Goal: Navigation & Orientation: Understand site structure

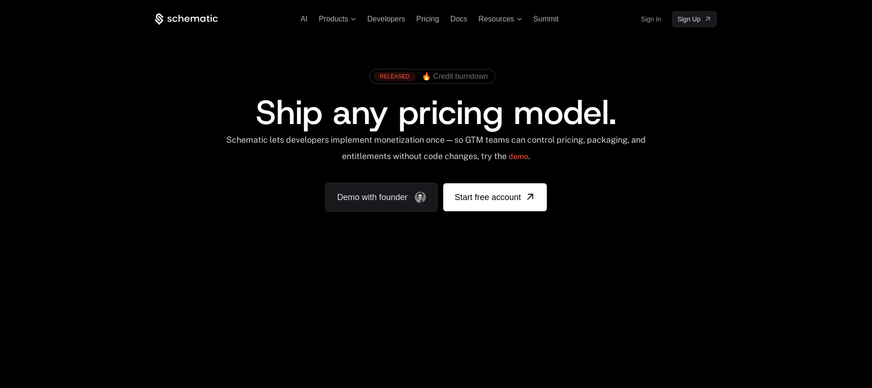
click at [215, 179] on div "RELEASED 🔥 Credit burndown Ship any pricing model. Schematic lets developers im…" at bounding box center [436, 137] width 562 height 147
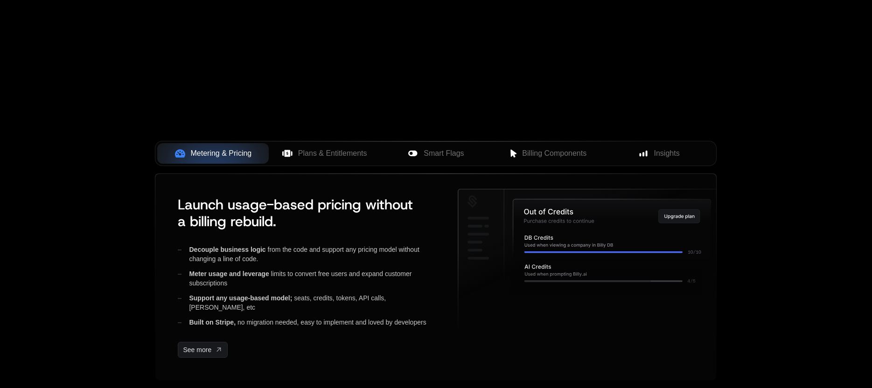
scroll to position [289, 0]
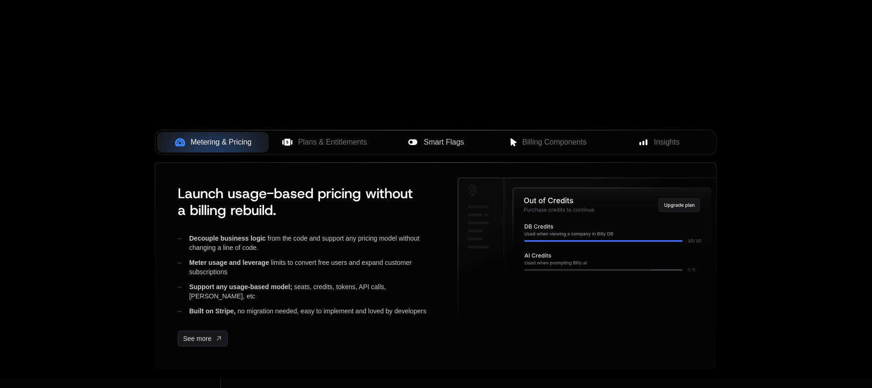
click at [440, 144] on span "Smart Flags" at bounding box center [443, 142] width 40 height 11
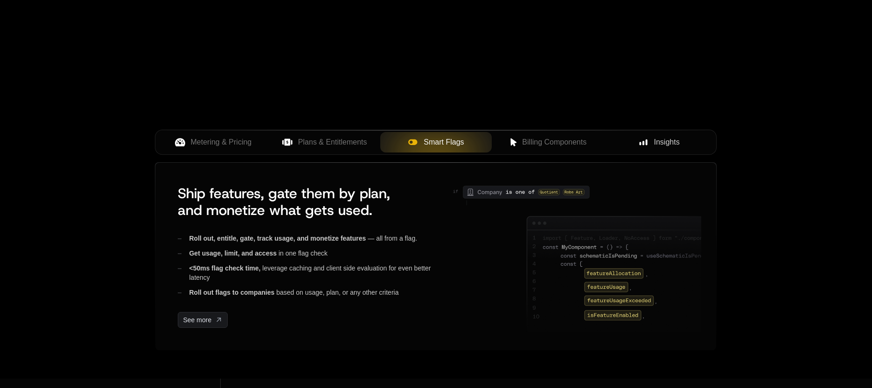
click at [650, 141] on div "Insights" at bounding box center [659, 142] width 97 height 11
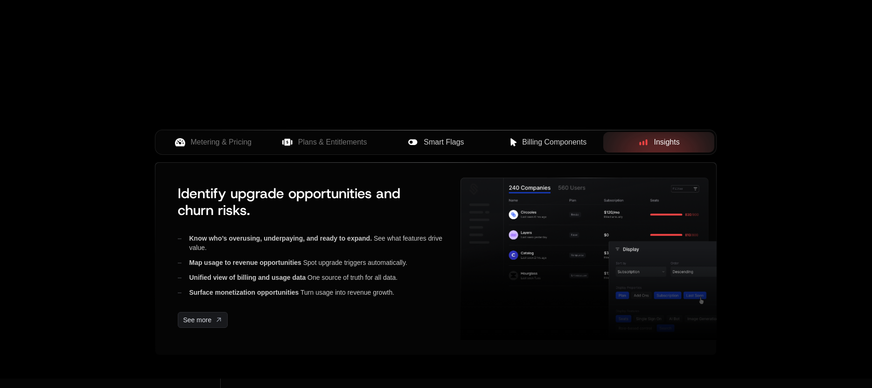
click at [541, 138] on span "Billing Components" at bounding box center [554, 142] width 64 height 11
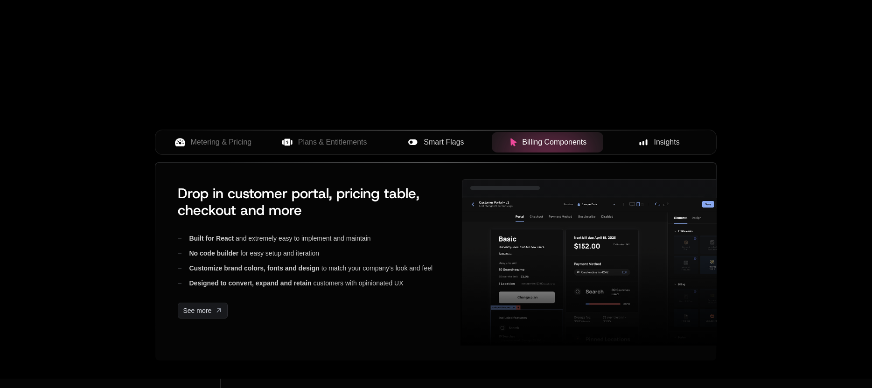
click at [449, 148] on button "Smart Flags" at bounding box center [435, 142] width 111 height 21
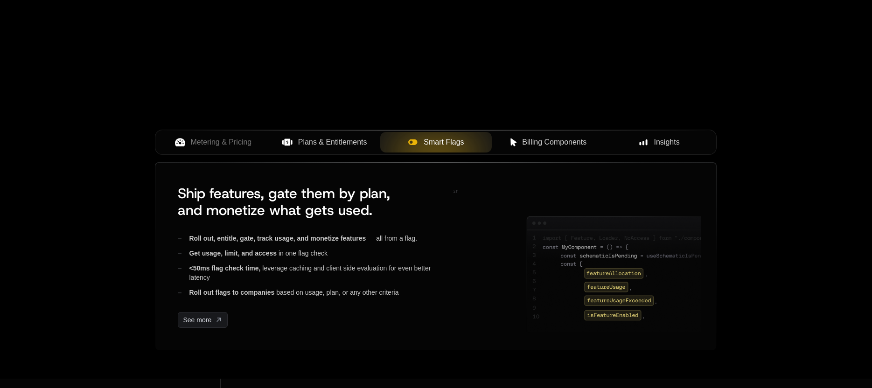
click at [329, 152] on button "Plans & Entitlements" at bounding box center [324, 142] width 111 height 21
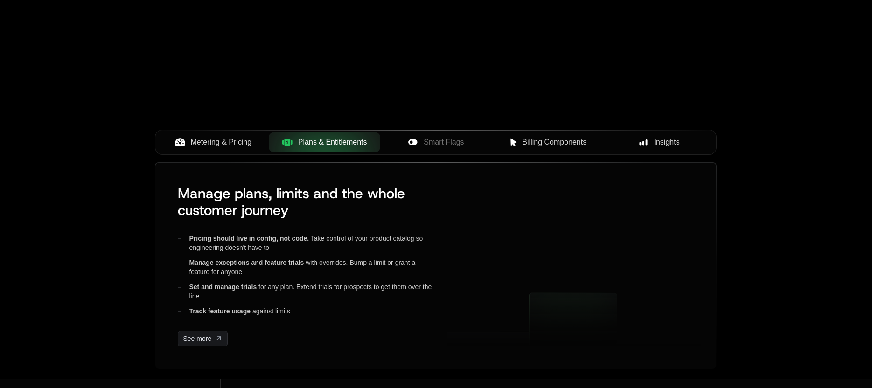
click at [227, 141] on span "Metering & Pricing" at bounding box center [221, 142] width 61 height 11
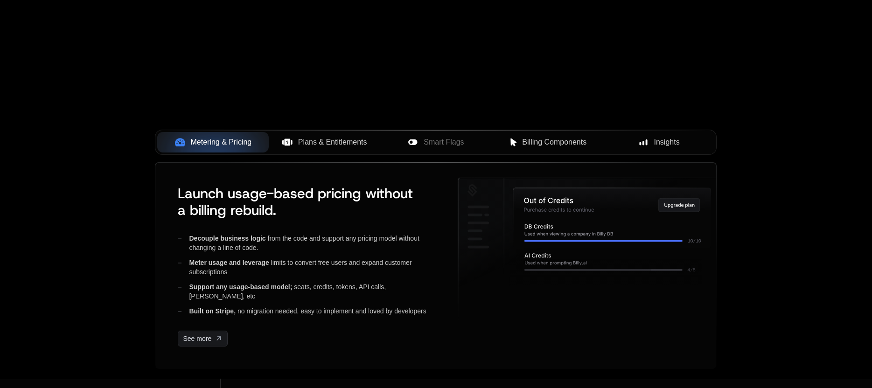
click at [319, 143] on span "Plans & Entitlements" at bounding box center [332, 142] width 69 height 11
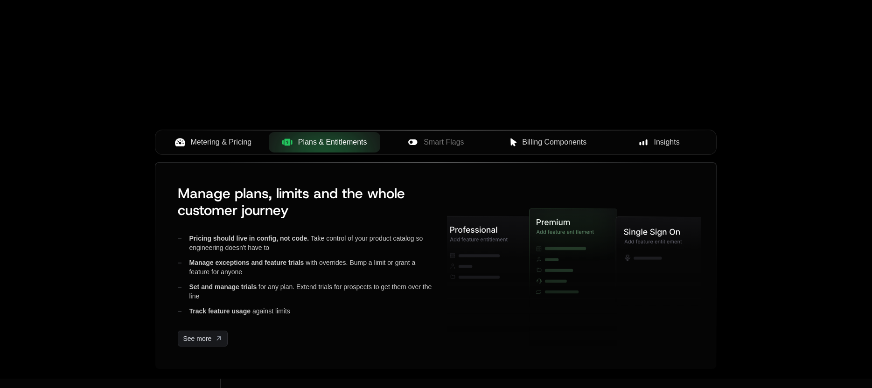
click at [434, 141] on span "Smart Flags" at bounding box center [443, 142] width 40 height 11
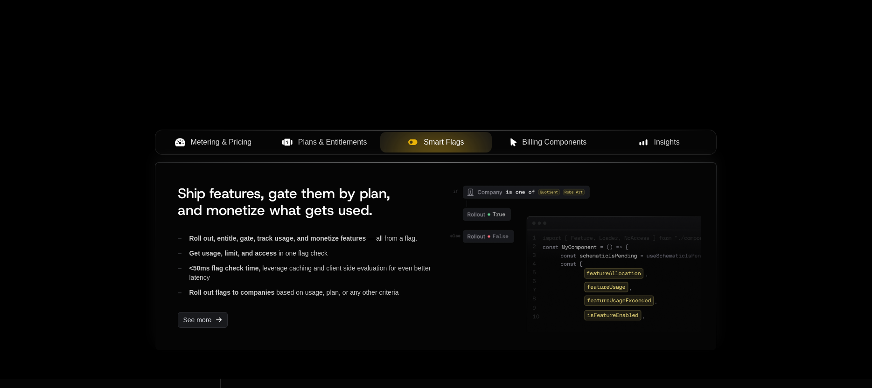
click at [531, 268] on img at bounding box center [628, 275] width 203 height 119
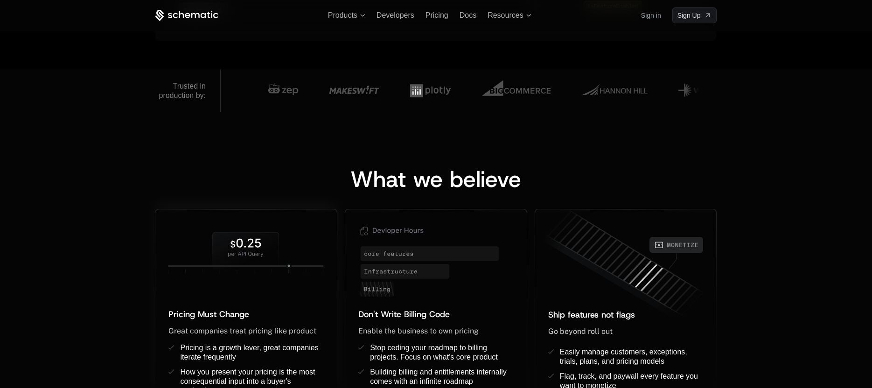
scroll to position [577, 0]
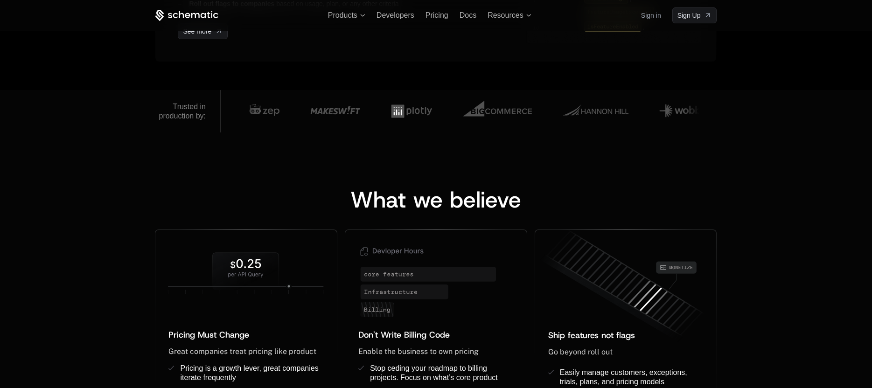
click at [326, 144] on div "What we believe Pricing Must Change ﻿ ﻿ Great companies treat pricing like prod…" at bounding box center [436, 295] width 872 height 327
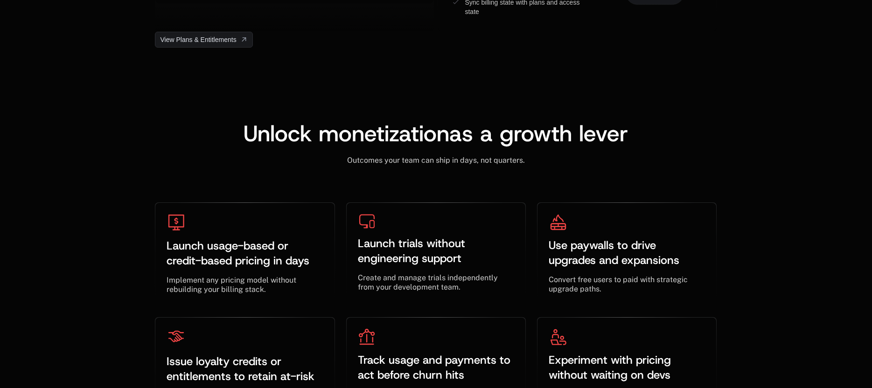
scroll to position [2797, 0]
